Goal: Contribute content

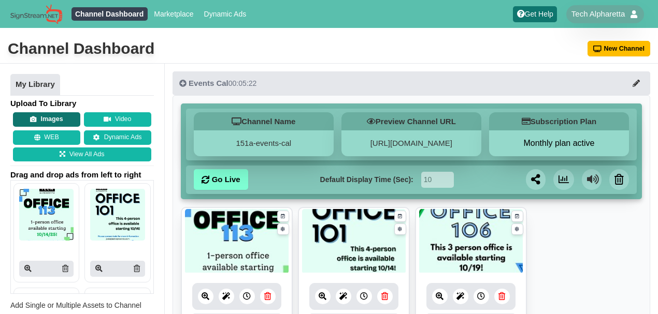
click at [49, 119] on button "Images" at bounding box center [46, 119] width 67 height 14
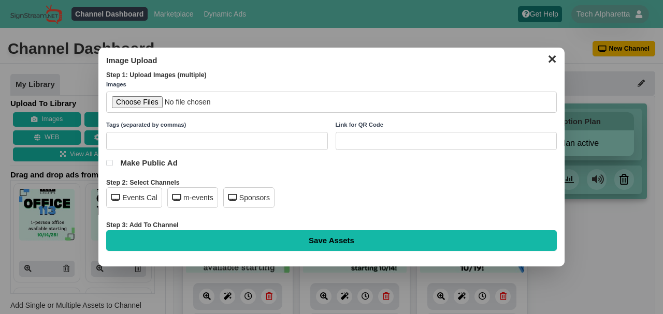
click at [128, 104] on input "file" at bounding box center [331, 102] width 450 height 21
type input "C:\fakepath\Tech Alpharetta - Founders Sales Roundtable Flyer Oct - Website.png"
click at [142, 199] on div "Events Cal" at bounding box center [134, 197] width 56 height 21
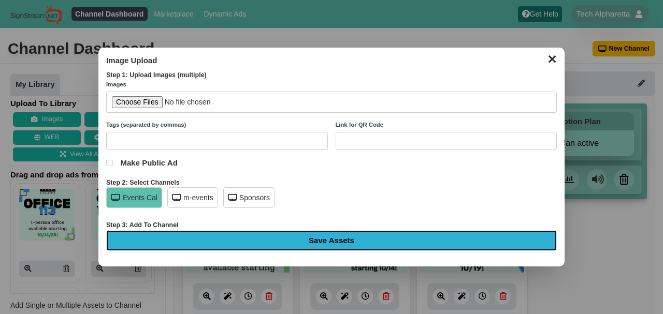
click at [272, 240] on input "Save Assets" at bounding box center [331, 240] width 450 height 21
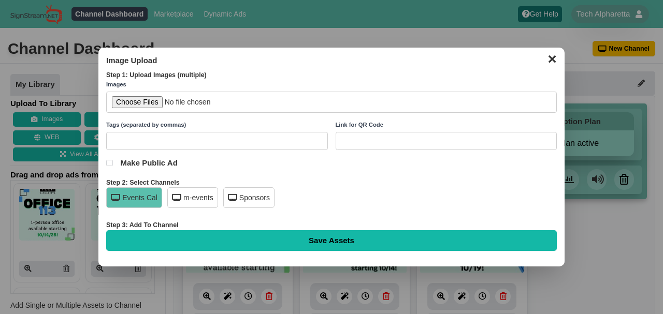
type input "Saving..."
